Goal: Navigation & Orientation: Find specific page/section

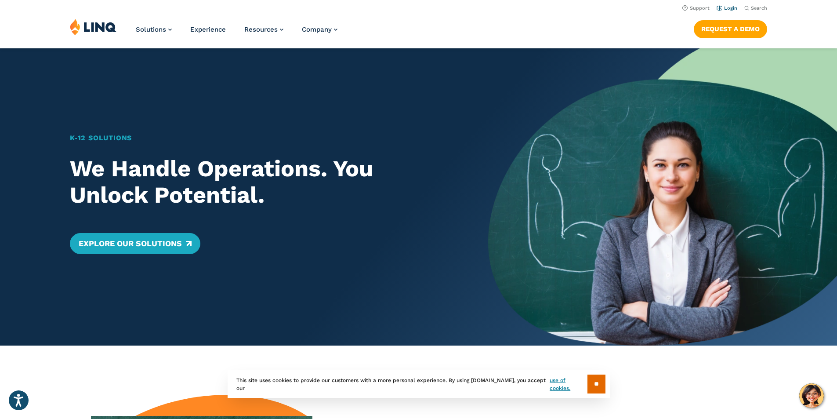
click at [724, 7] on link "Login" at bounding box center [727, 8] width 21 height 6
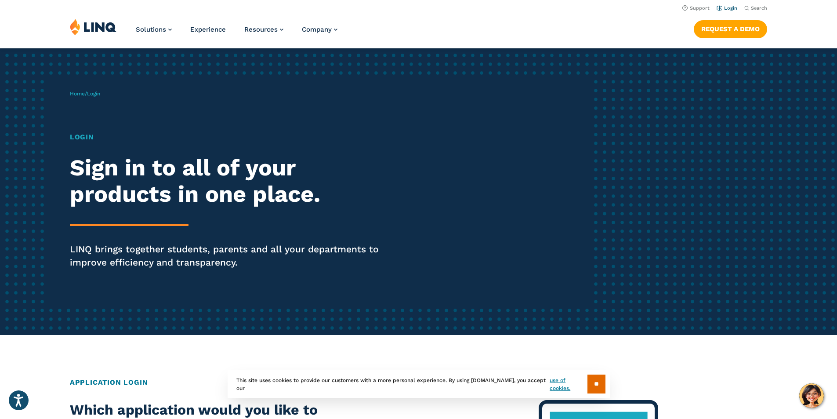
click at [726, 7] on link "Login" at bounding box center [727, 8] width 21 height 6
click at [730, 7] on link "Login" at bounding box center [727, 8] width 21 height 6
click at [600, 380] on input "**" at bounding box center [597, 384] width 18 height 19
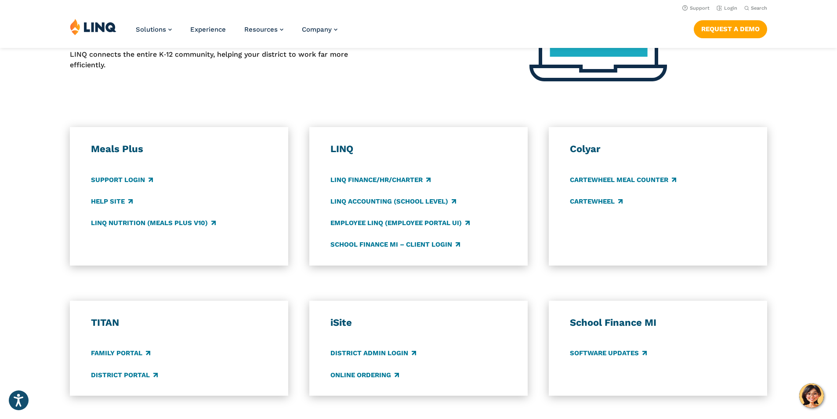
scroll to position [396, 0]
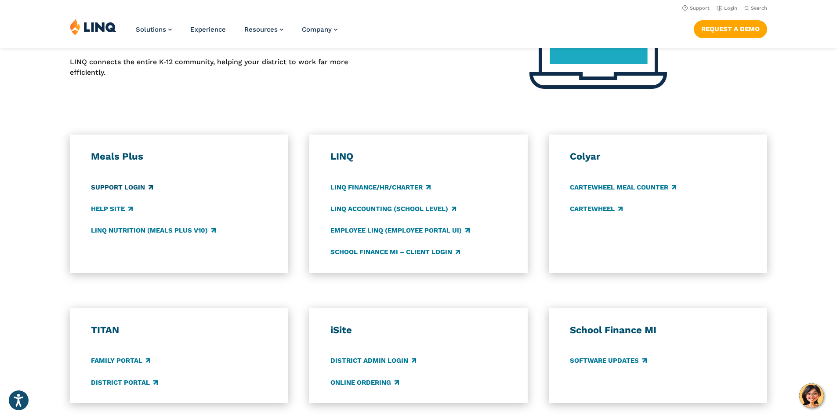
click at [135, 190] on link "Support Login" at bounding box center [122, 187] width 62 height 10
